Goal: Task Accomplishment & Management: Complete application form

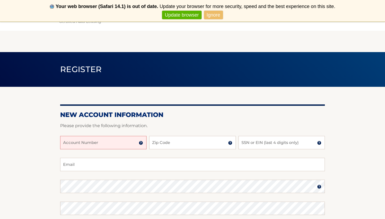
click at [112, 146] on input "Account Number" at bounding box center [103, 142] width 86 height 13
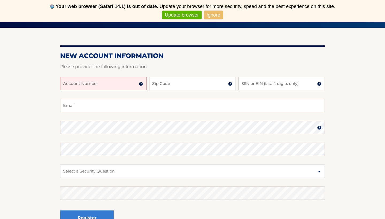
scroll to position [59, 0]
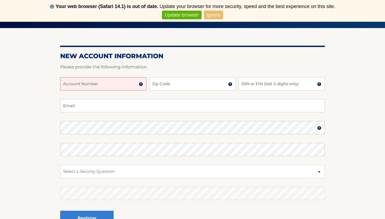
click at [114, 82] on input "Account Number" at bounding box center [103, 83] width 86 height 13
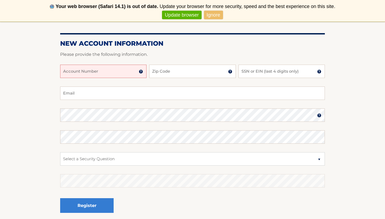
scroll to position [71, 0]
click at [141, 71] on img at bounding box center [141, 71] width 4 height 4
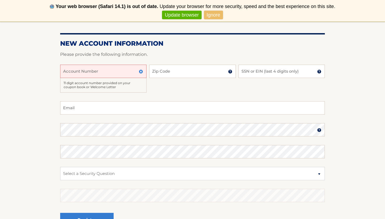
click at [130, 72] on input "Account Number" at bounding box center [103, 71] width 86 height 13
click at [105, 74] on input "Account Number" at bounding box center [103, 71] width 86 height 13
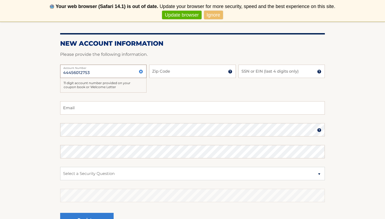
type input "44456012753"
type input "11232"
type input "4543"
click at [211, 106] on input "Email" at bounding box center [192, 107] width 265 height 13
type input "A"
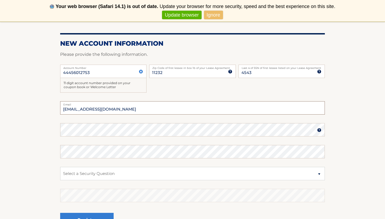
click at [207, 111] on input "antonioschoenhardt13@gmail.com" at bounding box center [192, 107] width 265 height 13
drag, startPoint x: 207, startPoint y: 111, endPoint x: 203, endPoint y: 111, distance: 3.5
click at [203, 111] on input "antonioschoenhardt13@gmail.com" at bounding box center [192, 107] width 265 height 13
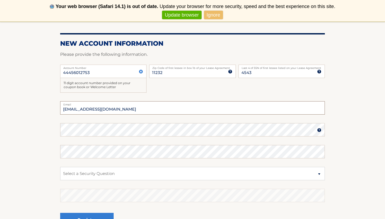
click at [201, 111] on input "antonioschoenhardt13@gmail.com" at bounding box center [192, 107] width 265 height 13
type input "John43_7@msn.com"
select select "1"
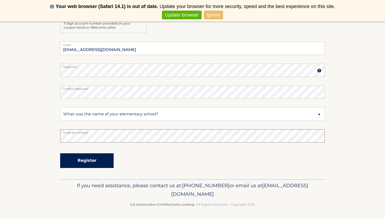
scroll to position [131, 0]
click at [96, 158] on button "Register" at bounding box center [86, 161] width 53 height 15
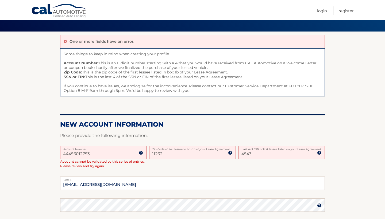
scroll to position [34, 0]
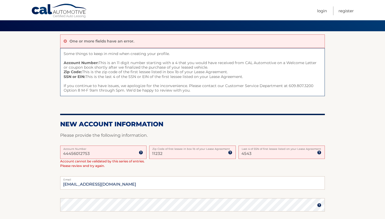
click at [118, 155] on input "44456012753" at bounding box center [103, 152] width 86 height 13
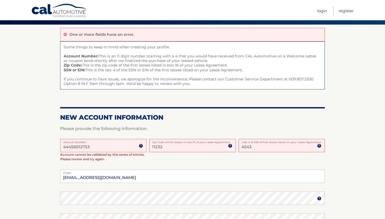
scroll to position [40, 0]
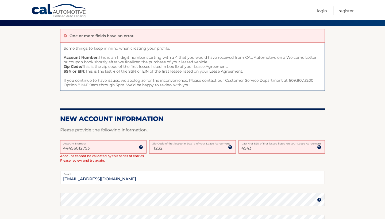
click at [140, 146] on img at bounding box center [141, 147] width 4 height 4
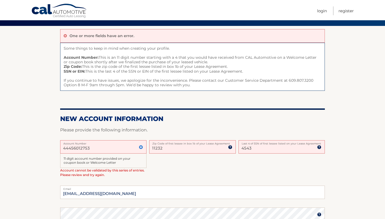
click at [142, 146] on img at bounding box center [141, 147] width 4 height 4
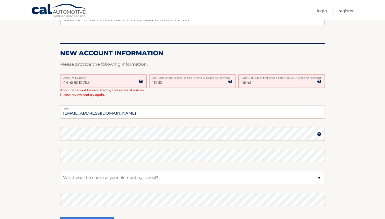
scroll to position [127, 0]
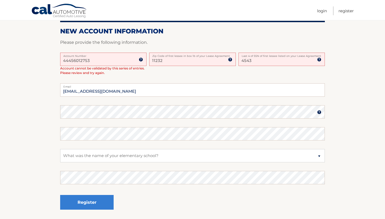
click at [257, 62] on input "4543" at bounding box center [281, 59] width 86 height 13
type input "1"
type input "1782"
click at [87, 201] on button "Register" at bounding box center [86, 202] width 53 height 15
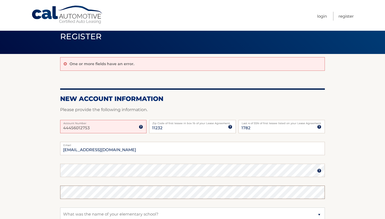
scroll to position [13, 0]
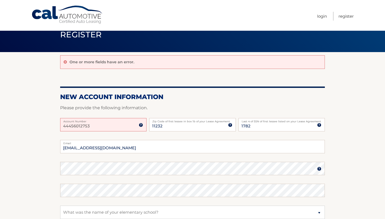
click at [177, 177] on fieldset "John43_7@msn.com Email Password Password should be a minimum of 6 characters an…" at bounding box center [192, 211] width 265 height 142
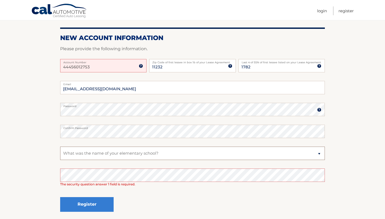
scroll to position [77, 0]
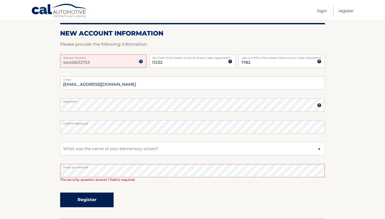
click at [89, 197] on button "Register" at bounding box center [86, 200] width 53 height 15
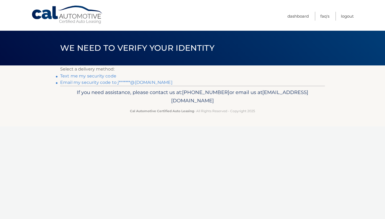
click at [105, 82] on link "Email my security code to j*******@msn.com" at bounding box center [116, 82] width 112 height 5
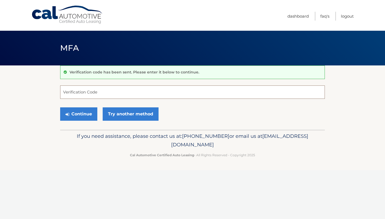
click at [109, 94] on input "Verification Code" at bounding box center [192, 91] width 265 height 13
type input "137279"
click at [79, 114] on button "Continue" at bounding box center [78, 113] width 37 height 13
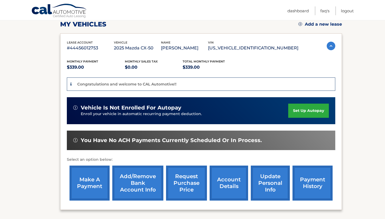
scroll to position [75, 0]
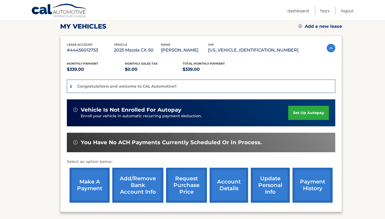
click at [305, 112] on link "set up autopay" at bounding box center [308, 113] width 41 height 14
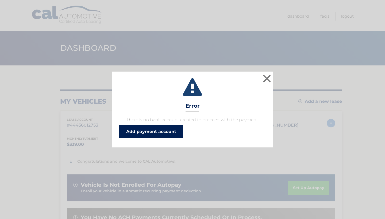
click at [167, 133] on link "Add payment account" at bounding box center [151, 131] width 64 height 13
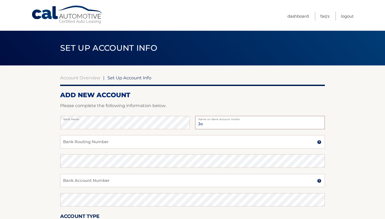
type input "J"
type input "[PERSON_NAME]"
click at [91, 140] on input "Bank Routing Number" at bounding box center [192, 141] width 265 height 13
type input "021000021"
click at [81, 182] on input "Bank Account Number" at bounding box center [192, 180] width 265 height 13
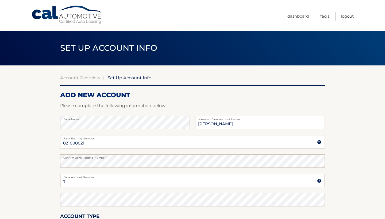
click at [100, 186] on input "7" at bounding box center [192, 180] width 265 height 13
type input "791261115"
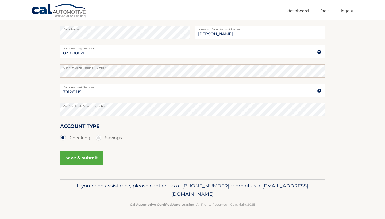
scroll to position [90, 0]
click at [85, 159] on button "save & submit" at bounding box center [81, 157] width 43 height 13
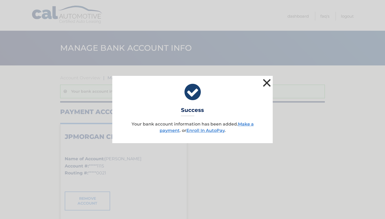
click at [266, 83] on button "×" at bounding box center [266, 82] width 11 height 11
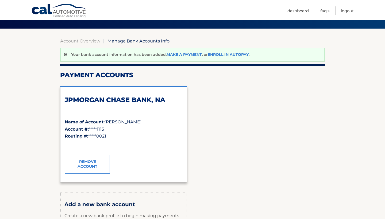
scroll to position [37, 0]
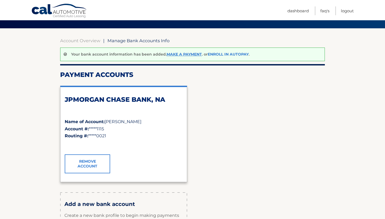
click at [219, 52] on link "Enroll In AutoPay" at bounding box center [228, 54] width 41 height 5
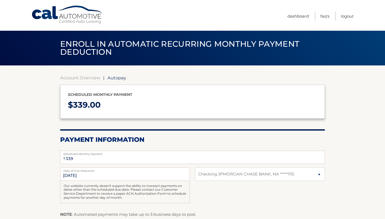
select select "ZjY4ODM5ZTctYmQ1MC00OTQ4LWFhMGQtMWQ0NGQ1MjAxZTUx"
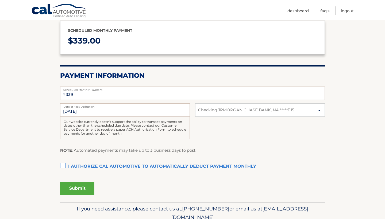
scroll to position [65, 0]
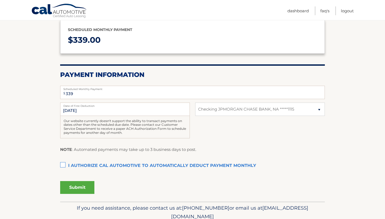
click at [127, 165] on label "I authorize cal automotive to automatically deduct payment monthly This checkbo…" at bounding box center [192, 166] width 265 height 11
click at [0, 0] on input "I authorize cal automotive to automatically deduct payment monthly This checkbo…" at bounding box center [0, 0] width 0 height 0
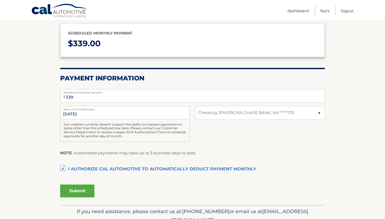
scroll to position [69, 0]
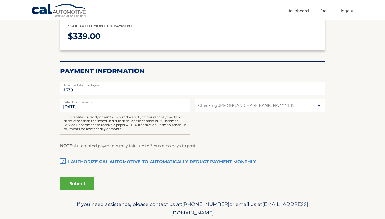
click at [80, 183] on button "Submit" at bounding box center [77, 183] width 34 height 13
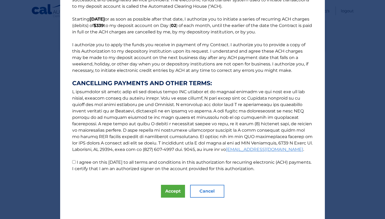
scroll to position [33, 0]
click at [91, 161] on label "I agree on this 09/24/2025 to all terms and conditions in this authorization fo…" at bounding box center [191, 165] width 239 height 11
click at [76, 161] on input "I agree on this 09/24/2025 to all terms and conditions in this authorization fo…" at bounding box center [73, 161] width 3 height 3
checkbox input "true"
click at [170, 191] on button "Accept" at bounding box center [173, 191] width 24 height 13
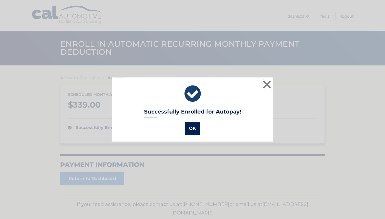
click at [191, 130] on button "OK" at bounding box center [192, 128] width 15 height 13
